Goal: Information Seeking & Learning: Learn about a topic

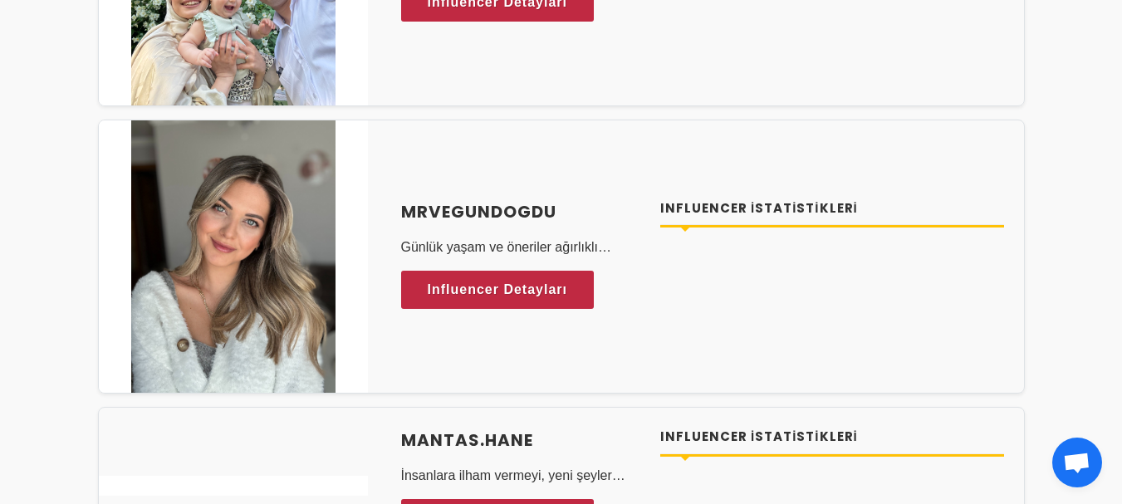
scroll to position [5777, 0]
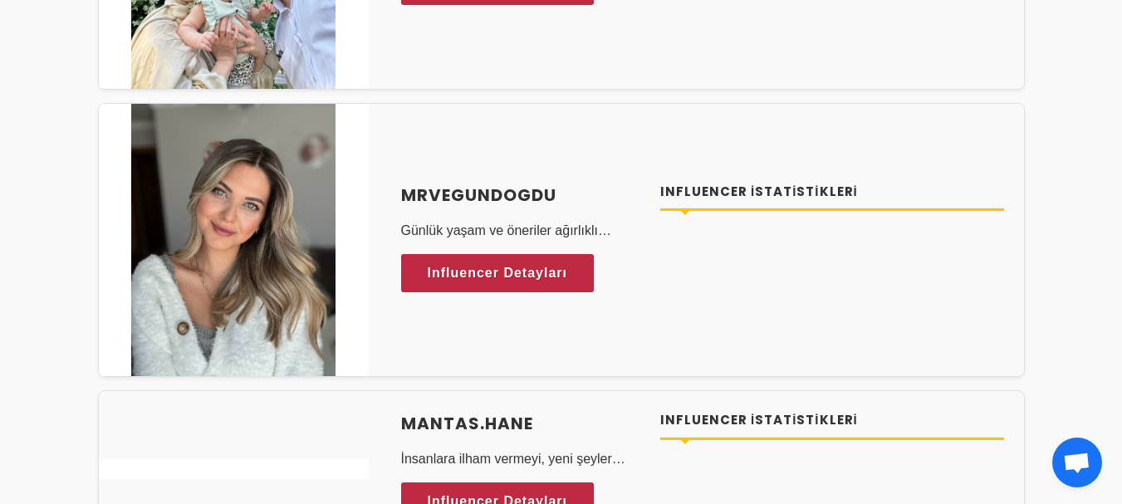
drag, startPoint x: 1129, startPoint y: 255, endPoint x: 1124, endPoint y: 360, distance: 104.8
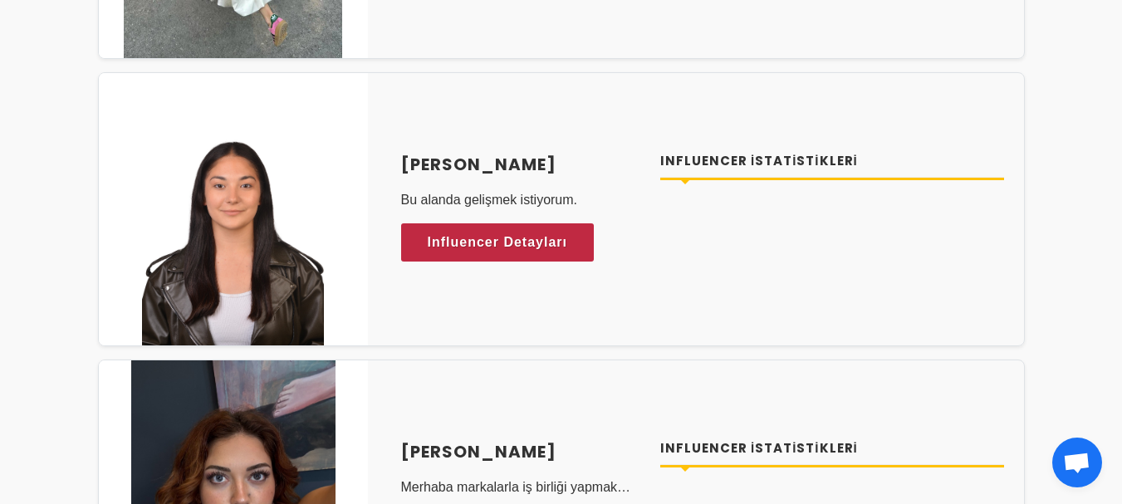
scroll to position [0, 0]
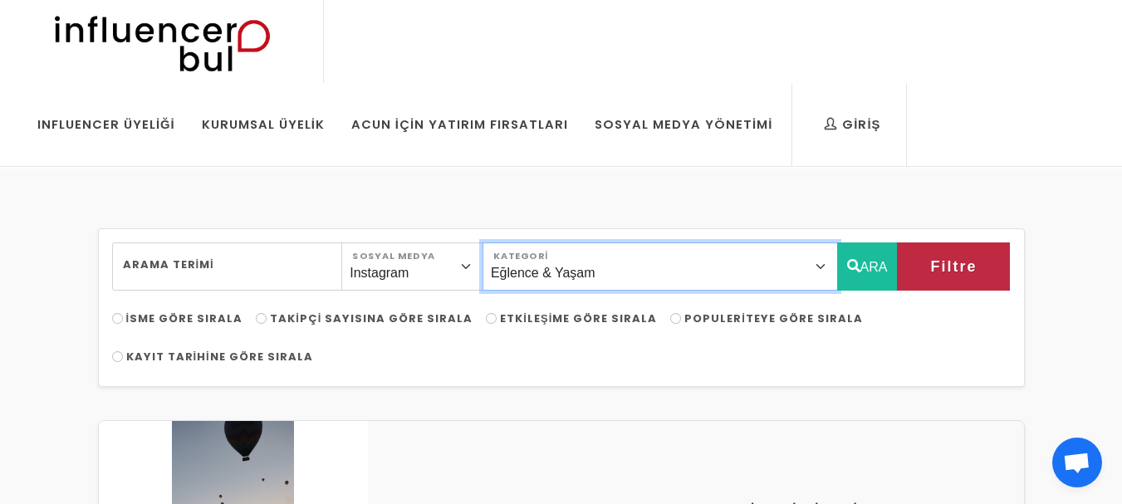
click at [818, 265] on select "Önerilen Influencerlar Aile & [PERSON_NAME] & [PERSON_NAME] [PERSON_NAME] & Giy…" at bounding box center [660, 267] width 355 height 48
select select "12"
click at [520, 243] on select "Önerilen Influencerlar Aile & [PERSON_NAME] & [PERSON_NAME] [PERSON_NAME] & Giy…" at bounding box center [660, 267] width 355 height 48
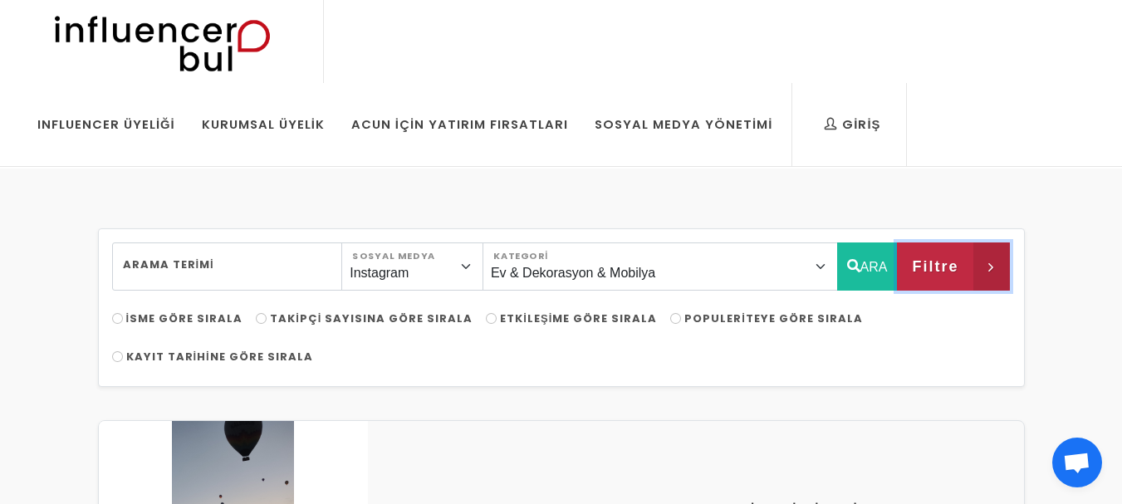
click at [951, 270] on span "Filtre" at bounding box center [935, 266] width 47 height 28
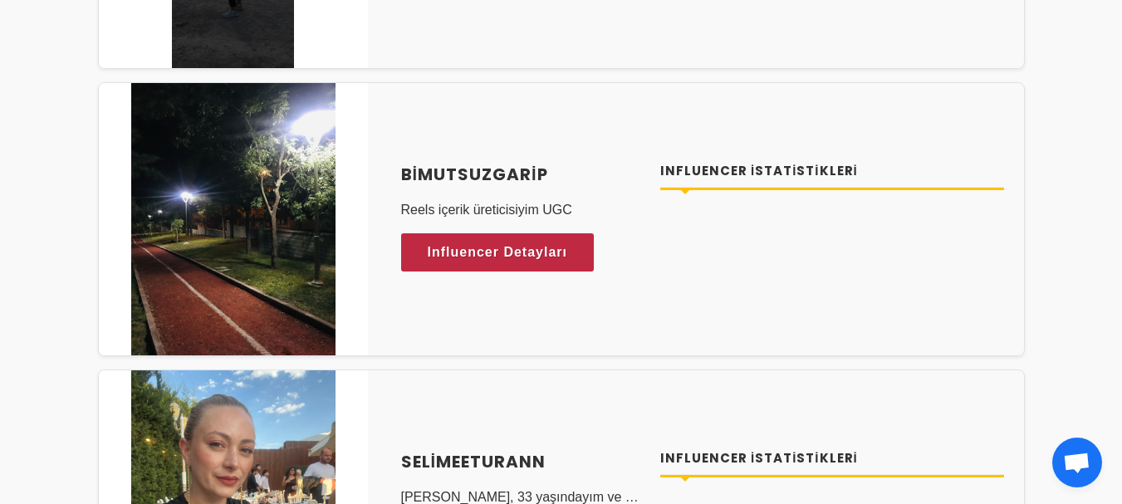
scroll to position [872, 0]
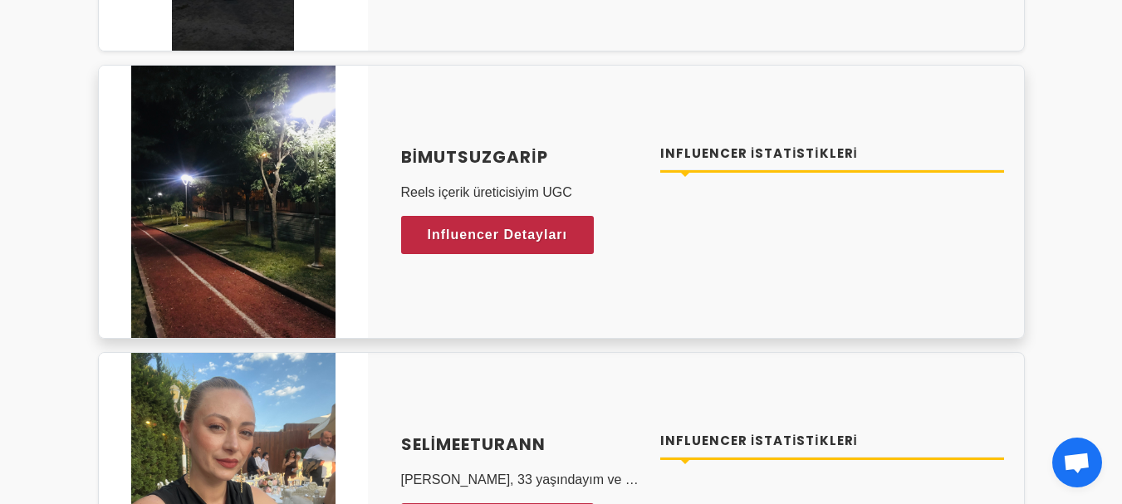
click at [249, 214] on img at bounding box center [233, 202] width 204 height 272
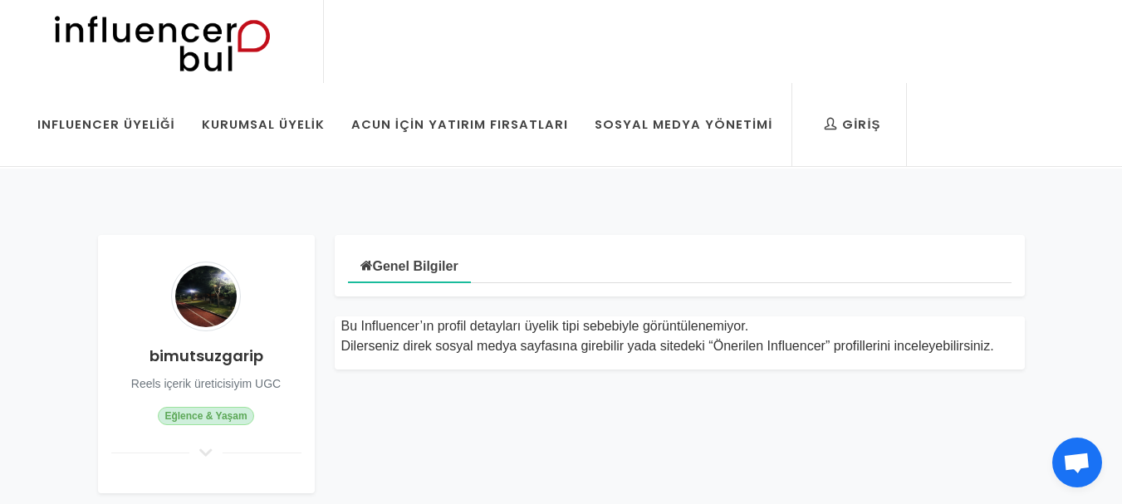
click at [200, 313] on img at bounding box center [206, 297] width 70 height 70
click at [201, 296] on img at bounding box center [206, 297] width 70 height 70
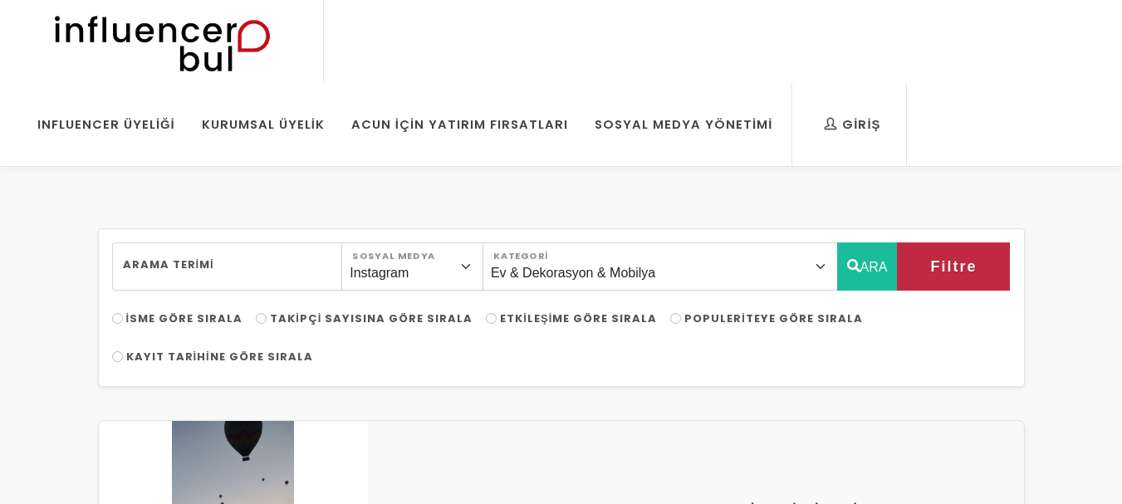
select select "12"
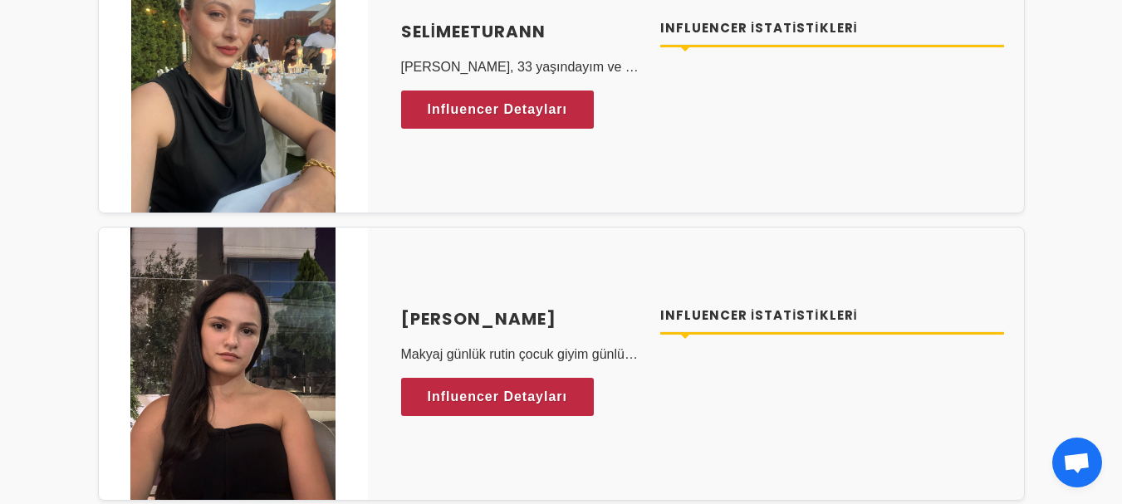
scroll to position [9022, 0]
